Goal: Information Seeking & Learning: Learn about a topic

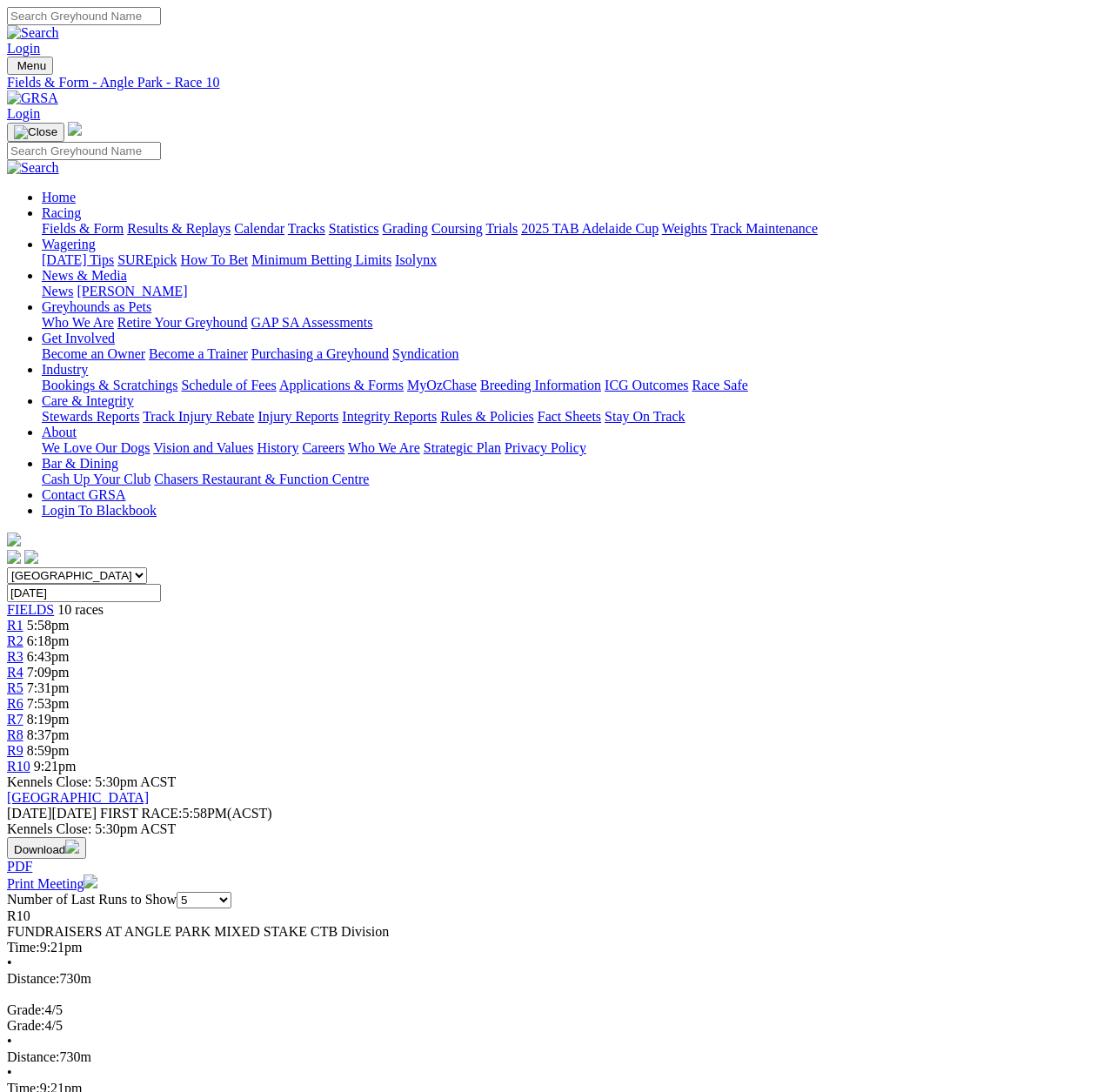
click at [24, 711] on span "R7" at bounding box center [15, 718] width 17 height 15
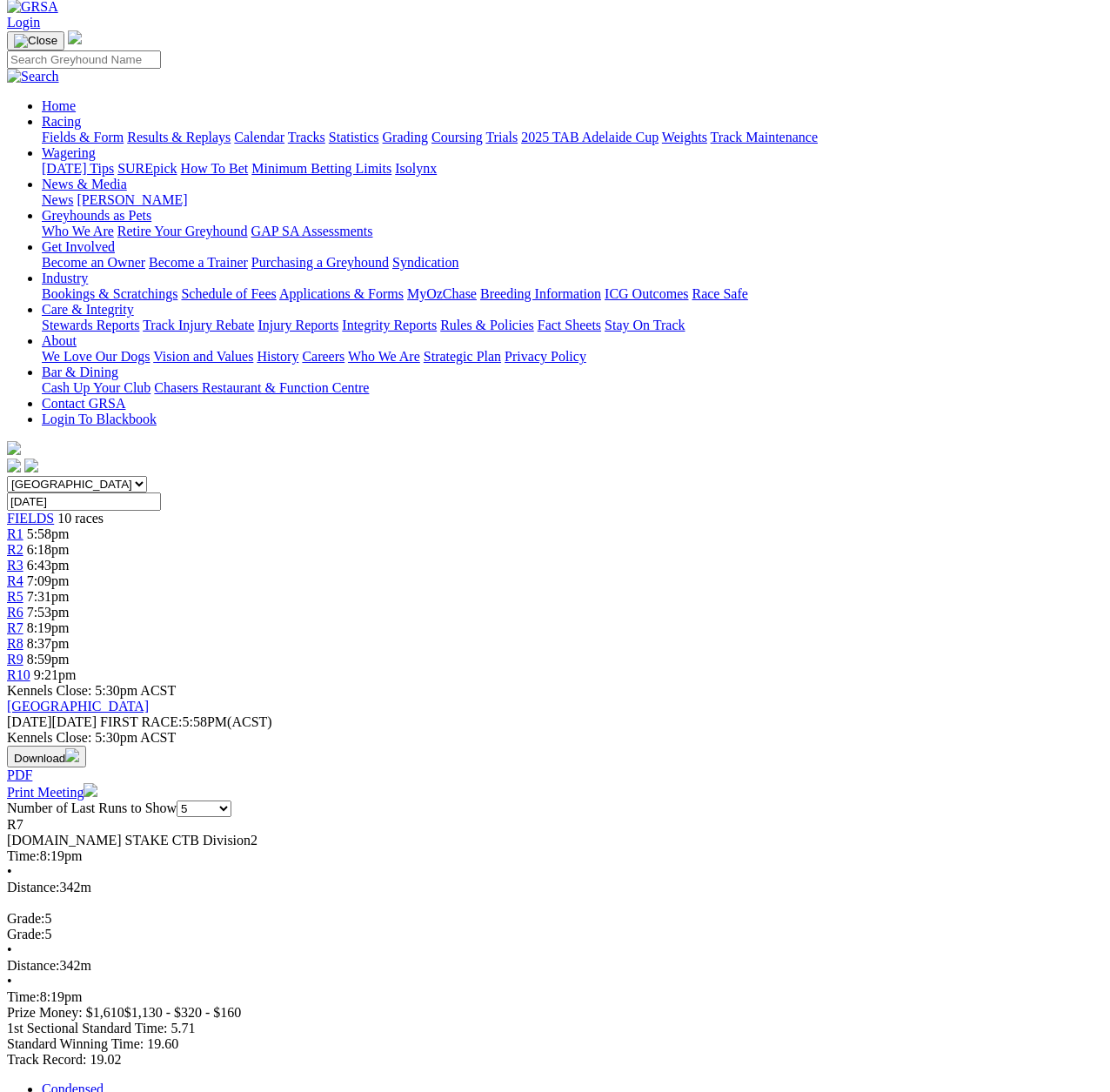
scroll to position [87, 0]
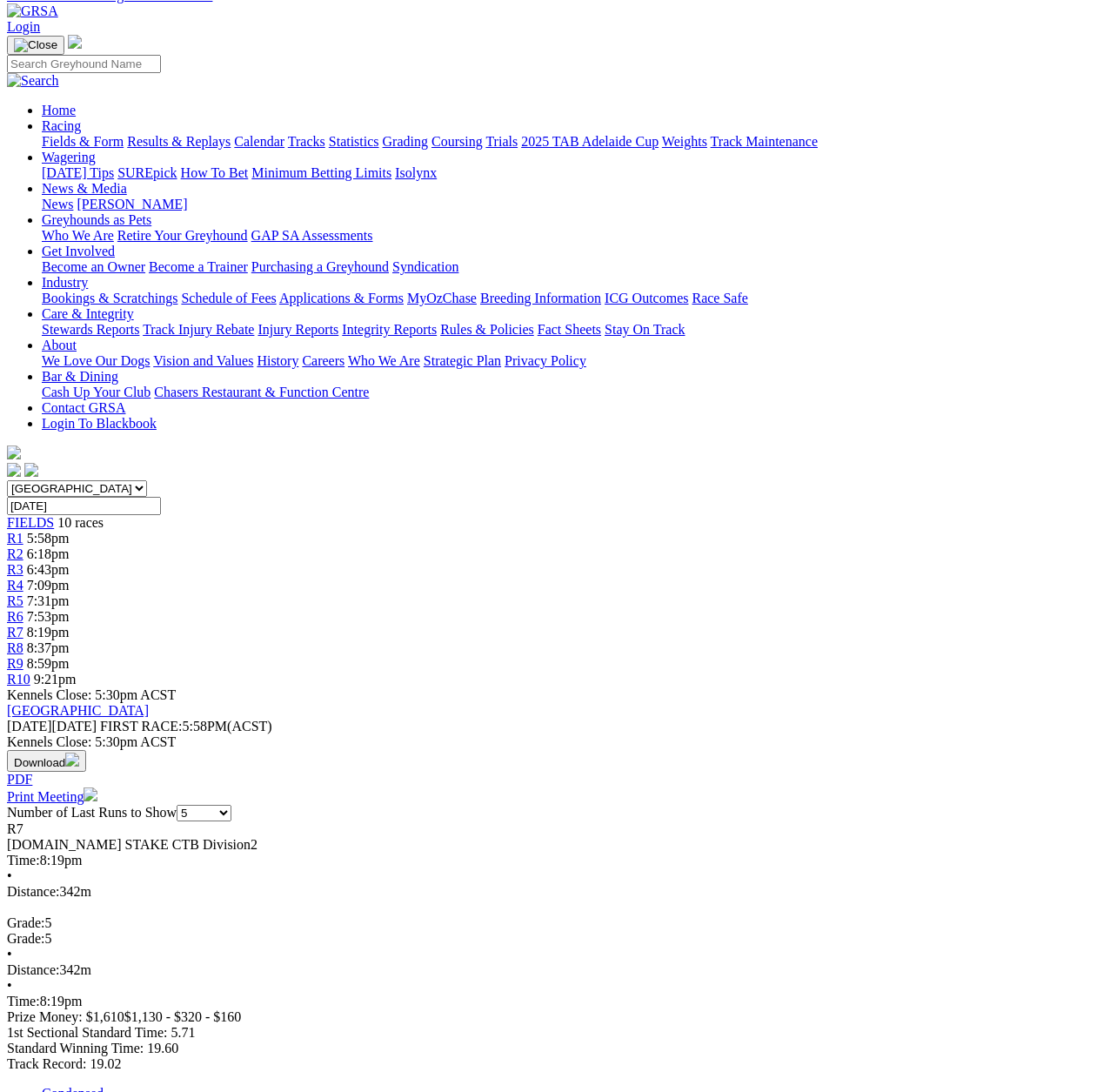
click at [24, 641] on span "R8" at bounding box center [15, 648] width 17 height 15
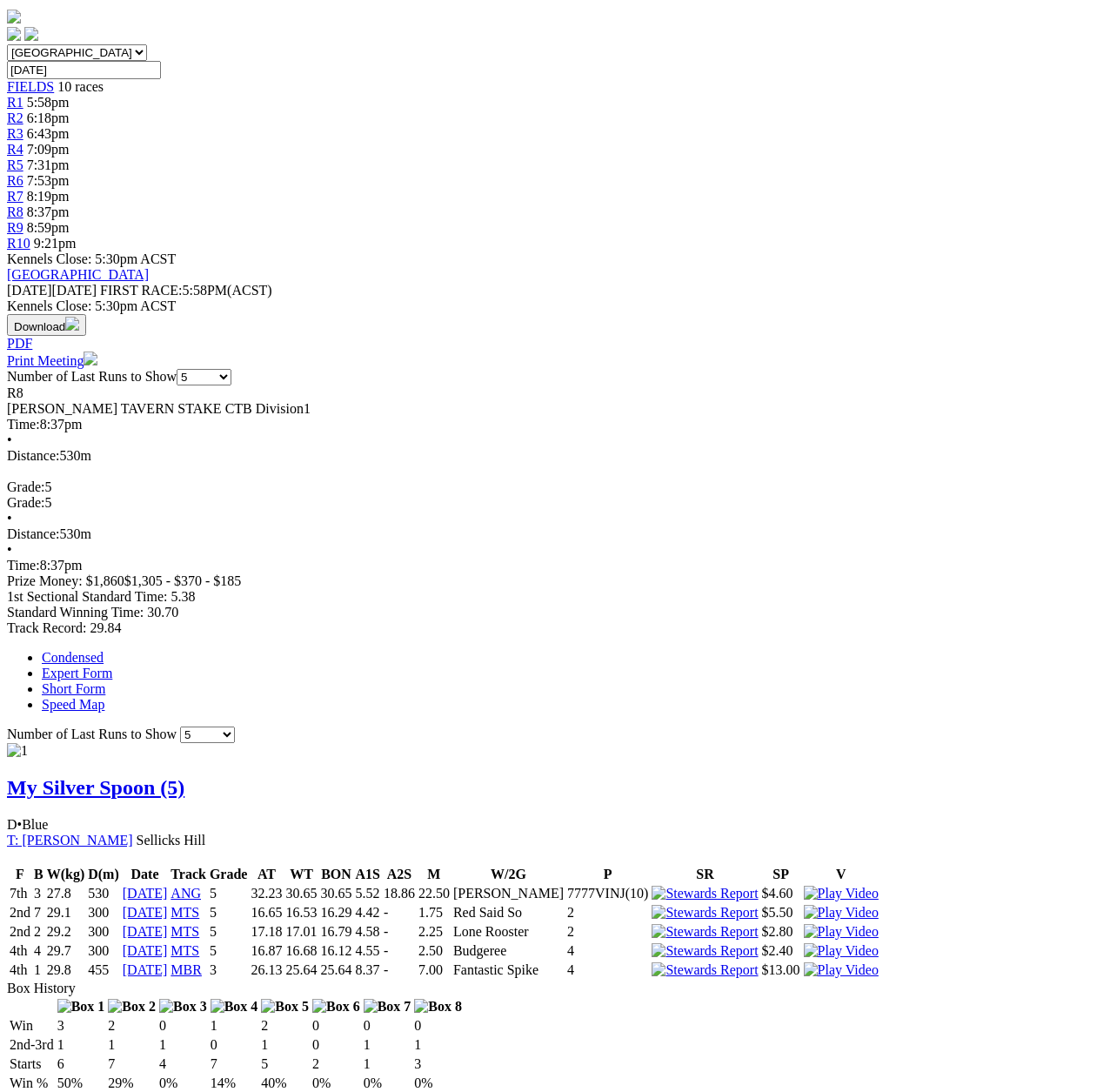
scroll to position [522, 0]
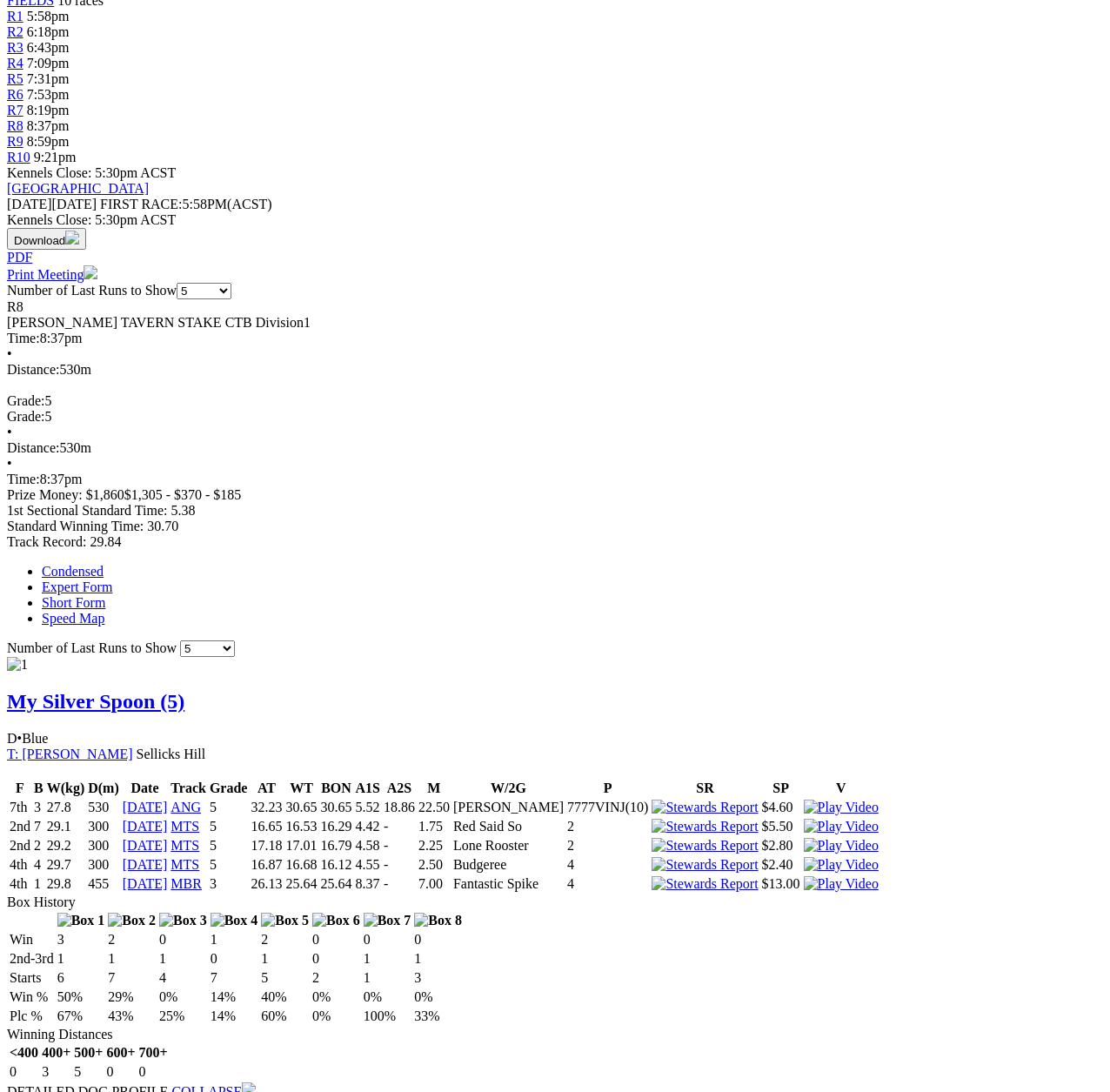
scroll to position [87, 0]
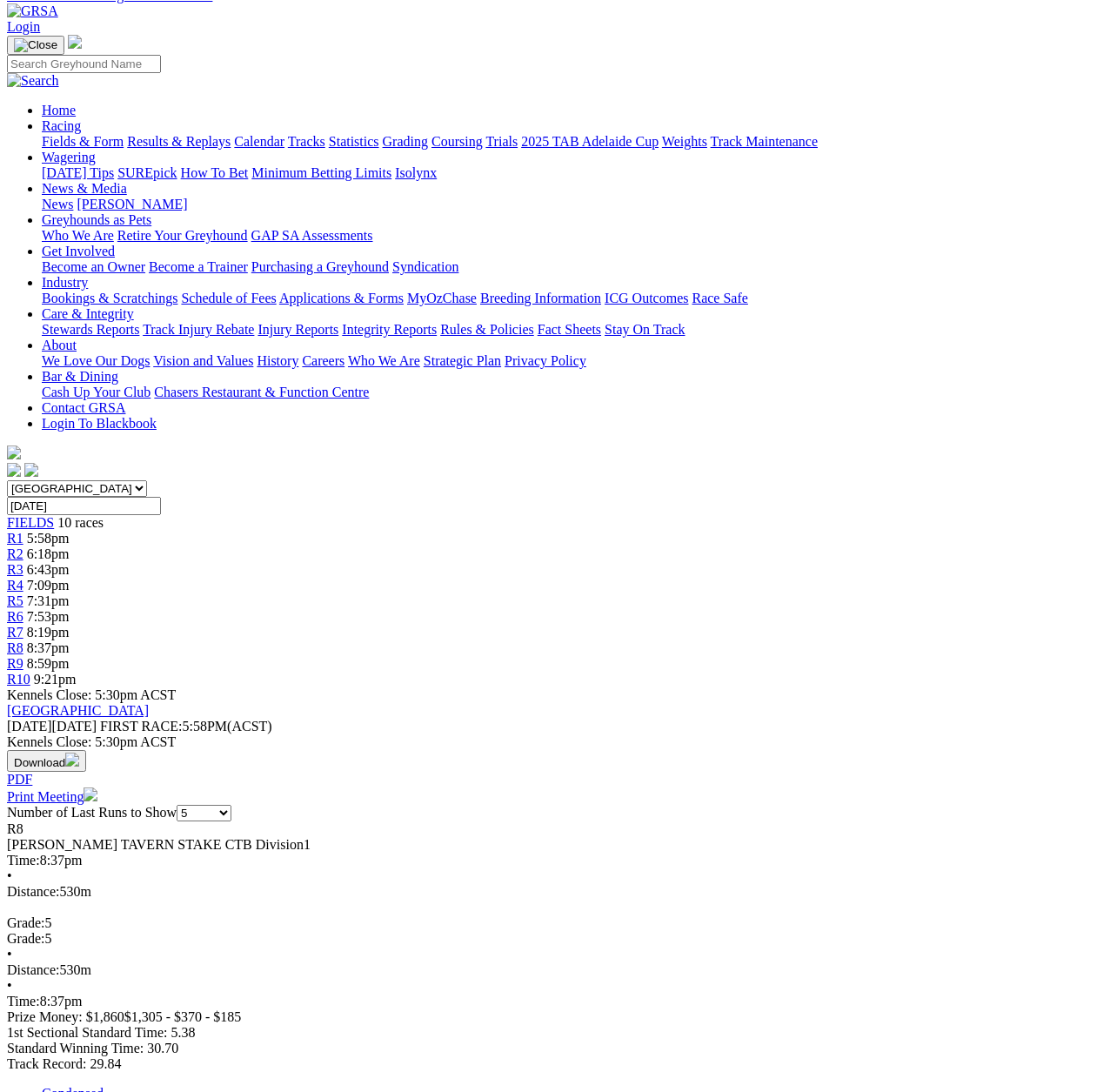
click at [24, 656] on span "R9" at bounding box center [15, 663] width 17 height 15
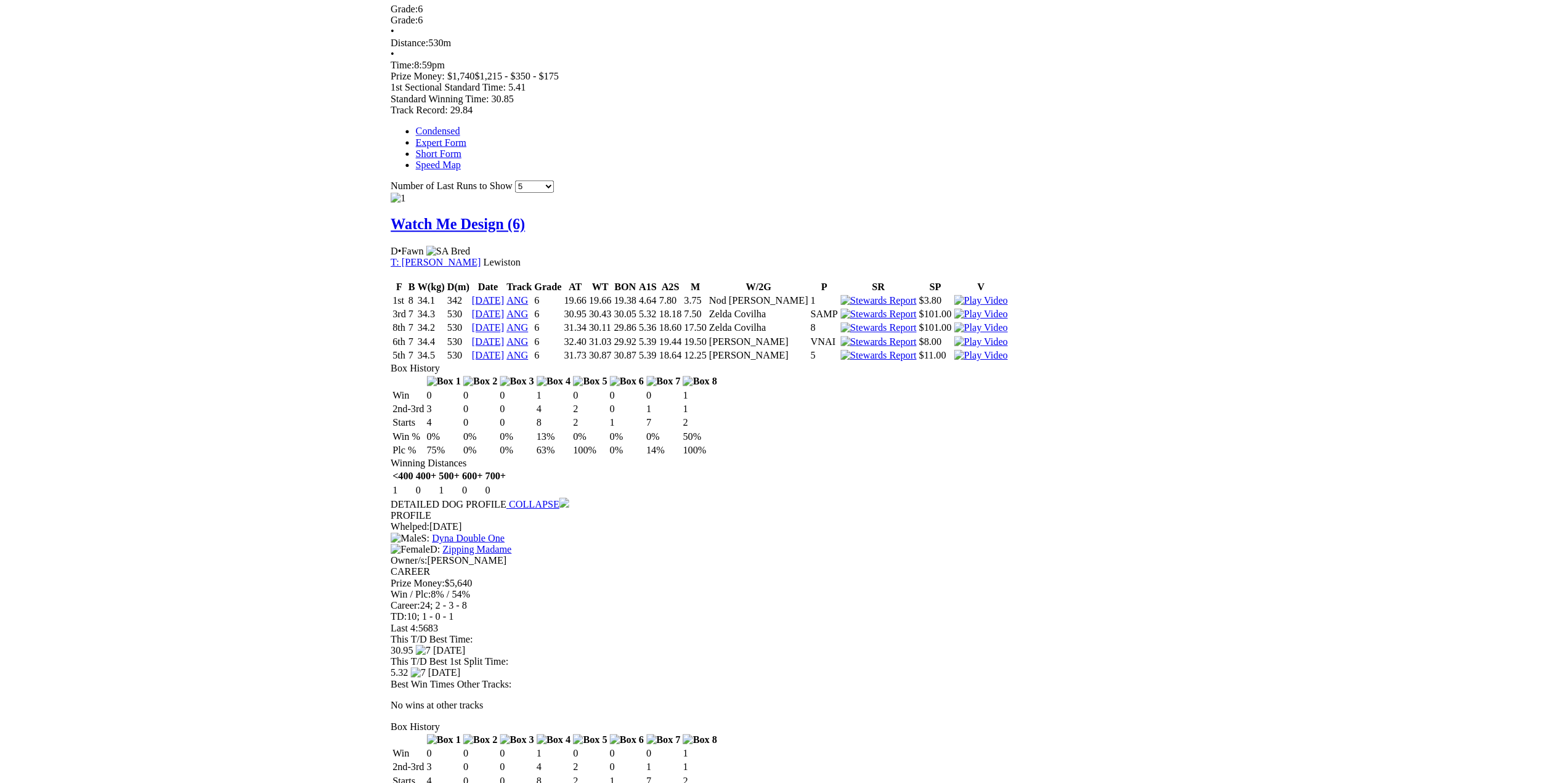
scroll to position [739, 0]
